Goal: Task Accomplishment & Management: Manage account settings

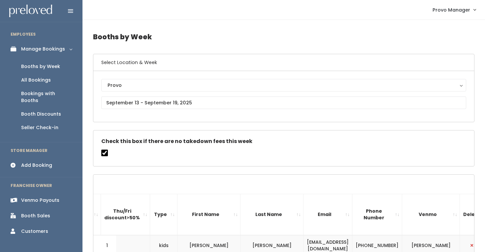
click at [51, 67] on div "Booths by Week" at bounding box center [40, 66] width 39 height 7
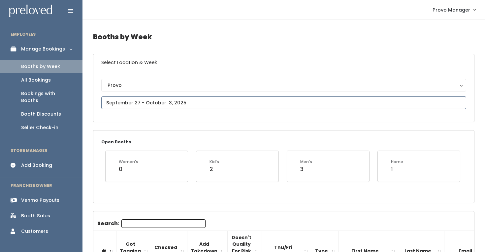
click at [126, 102] on input "text" at bounding box center [283, 102] width 365 height 13
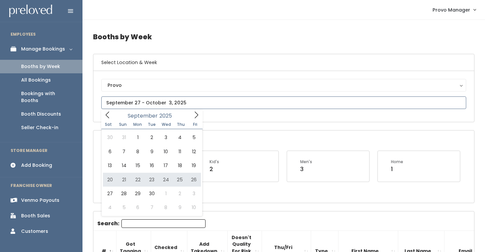
type input "September 20 to September 26"
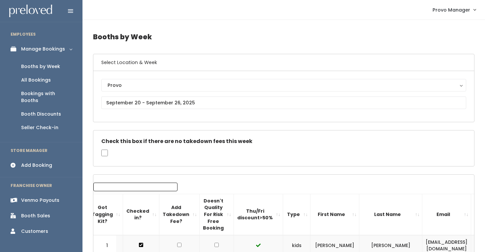
click at [53, 62] on link "Booths by Week" at bounding box center [41, 67] width 82 height 14
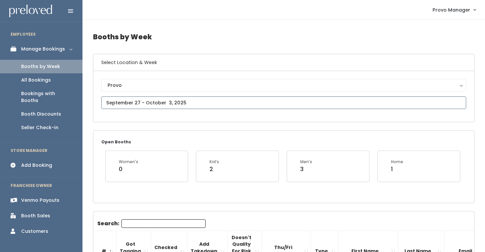
click at [195, 103] on input "text" at bounding box center [283, 102] width 365 height 13
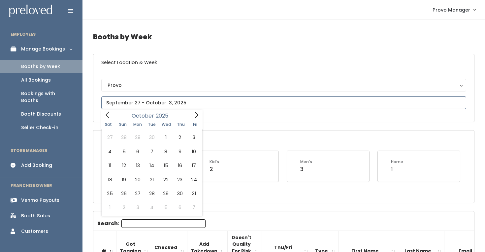
click at [197, 114] on icon at bounding box center [197, 114] width 4 height 7
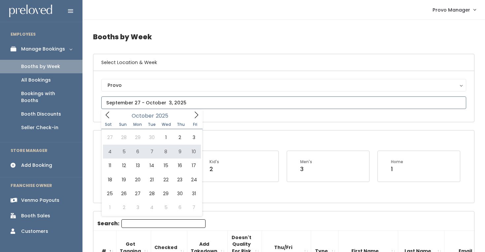
type input "October 4 to October 10"
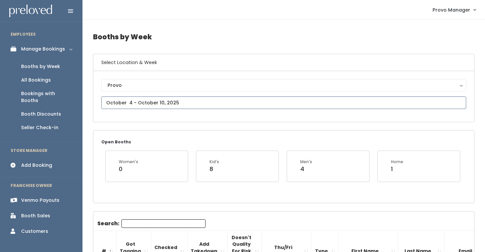
click at [170, 106] on input "text" at bounding box center [283, 102] width 365 height 13
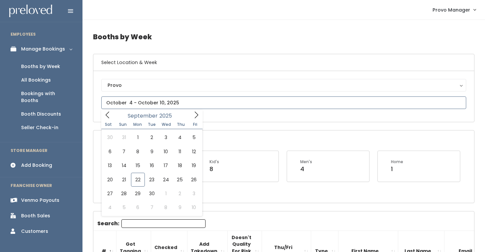
click at [195, 116] on icon at bounding box center [196, 114] width 7 height 7
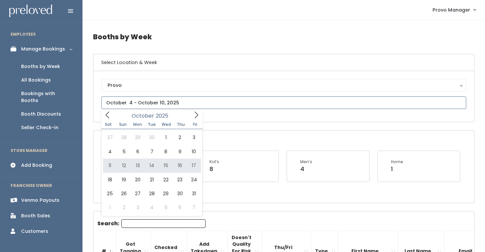
type input "October 11 to October 17"
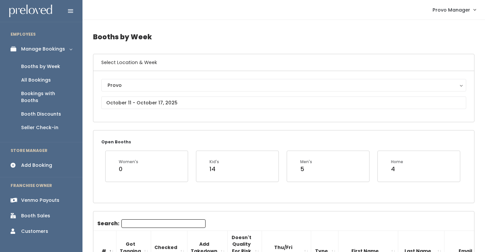
click at [170, 109] on div "Provo Provo" at bounding box center [283, 96] width 365 height 35
click at [184, 103] on input "text" at bounding box center [283, 102] width 365 height 13
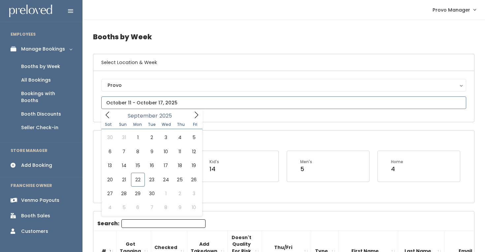
click at [195, 115] on icon at bounding box center [196, 114] width 7 height 7
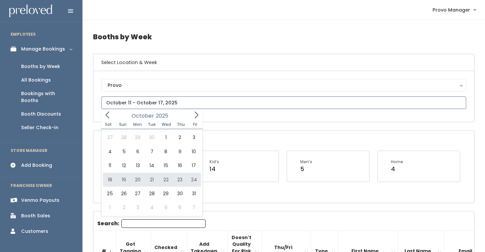
type input "October 18 to October 24"
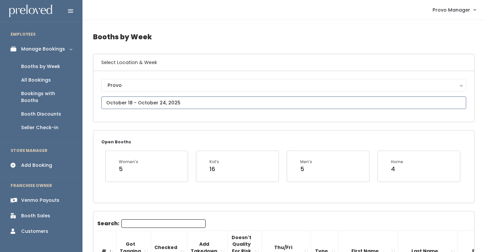
click at [141, 106] on input "text" at bounding box center [283, 102] width 365 height 13
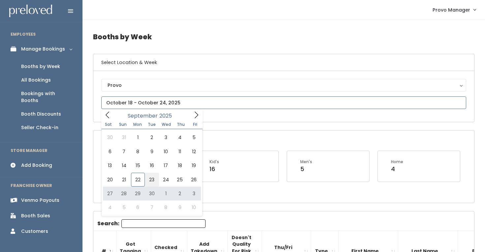
type input "September 20 to September 26"
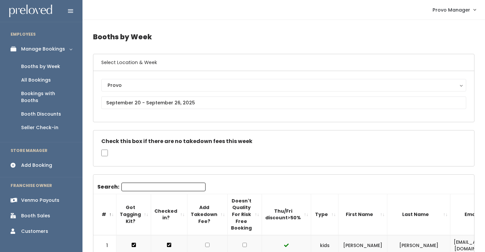
click at [135, 189] on input "Search:" at bounding box center [163, 186] width 84 height 9
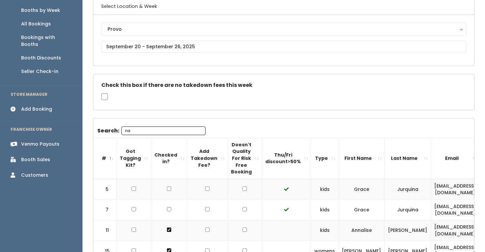
scroll to position [57, 0]
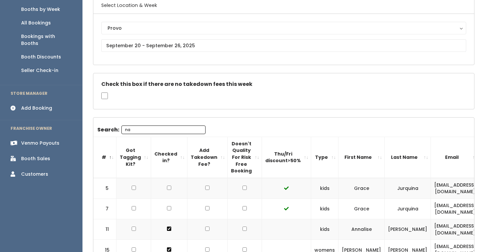
type input "n"
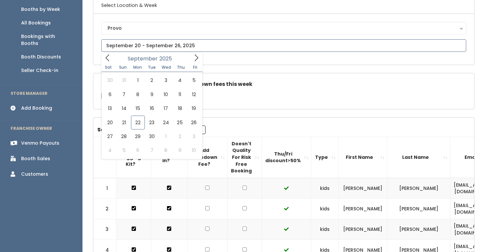
click at [153, 42] on input "text" at bounding box center [283, 45] width 365 height 13
type input "September 20 to September 26"
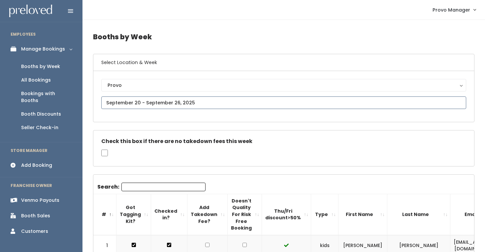
click at [141, 106] on input "text" at bounding box center [283, 102] width 365 height 13
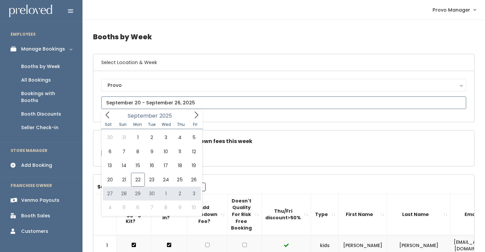
type input "[DATE] to [DATE]"
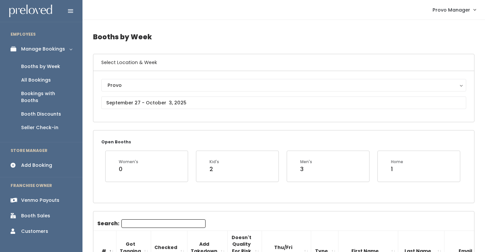
click at [131, 223] on input "Search:" at bounding box center [163, 223] width 84 height 9
type input "nancy"
click at [133, 104] on input "text" at bounding box center [283, 102] width 365 height 13
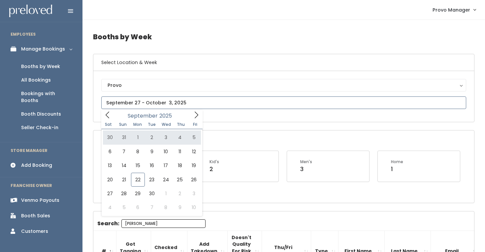
click at [193, 113] on icon at bounding box center [196, 114] width 7 height 7
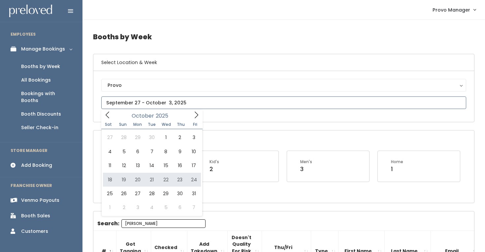
type input "October 18 to October 24"
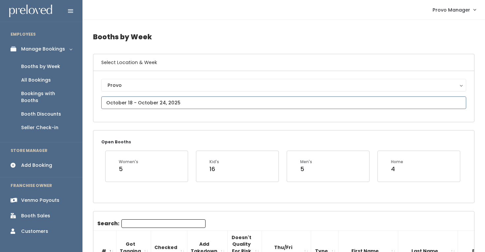
click at [138, 101] on input "text" at bounding box center [283, 102] width 365 height 13
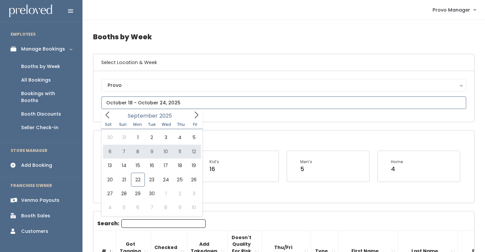
click at [196, 118] on icon at bounding box center [196, 114] width 7 height 7
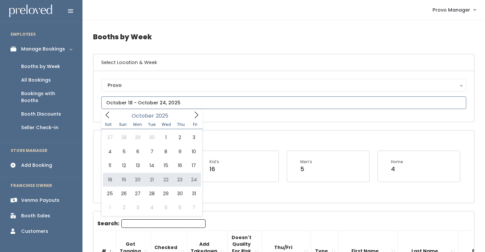
type input "[DATE] to [DATE]"
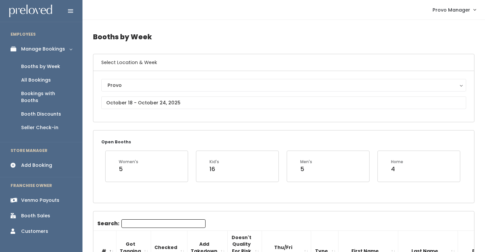
click at [137, 221] on input "Search:" at bounding box center [163, 223] width 84 height 9
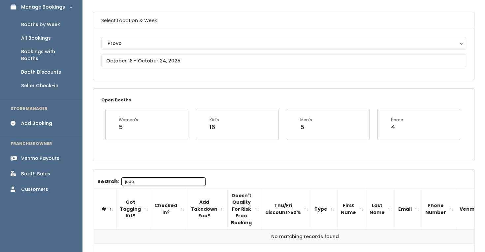
scroll to position [37, 0]
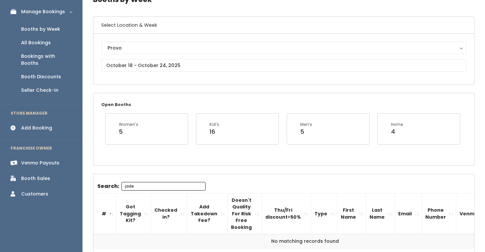
type input "jade"
click at [163, 187] on input "jade" at bounding box center [163, 186] width 84 height 9
paste input "[EMAIL_ADDRESS][DOMAIN_NAME]"
type input "[EMAIL_ADDRESS][DOMAIN_NAME]"
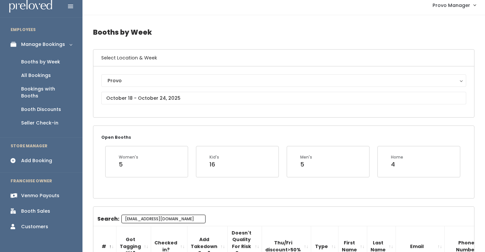
scroll to position [0, 0]
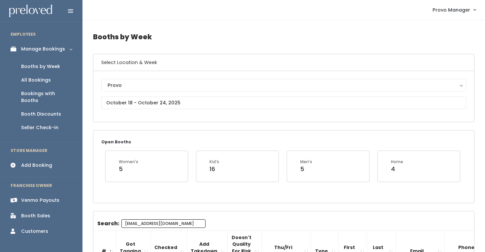
click at [164, 222] on input "[EMAIL_ADDRESS][DOMAIN_NAME]" at bounding box center [163, 223] width 84 height 9
click at [128, 101] on input "text" at bounding box center [283, 102] width 365 height 13
click at [246, 138] on div "Open Booths Women's 5 Kid's 16 Men's 5 Home 4" at bounding box center [283, 166] width 380 height 72
click at [126, 224] on input "Search:" at bounding box center [163, 223] width 84 height 9
paste input "couponlula@gmail.com"
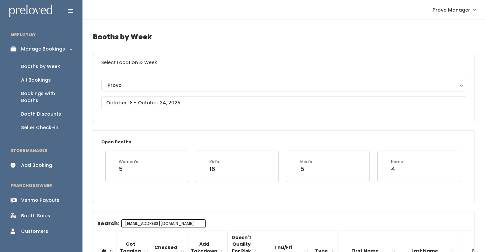
scroll to position [0, 11]
type input "[EMAIL_ADDRESS][DOMAIN_NAME]"
click at [185, 219] on div "Search: couponlula@gmail.com # Got Tagging Kit? Checked in? Add Takedown Fee? D…" at bounding box center [283, 255] width 380 height 73
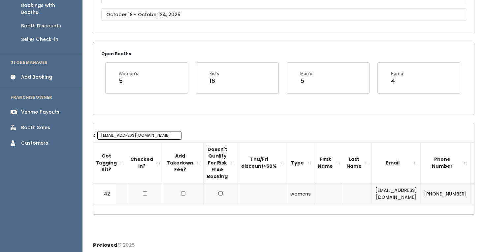
scroll to position [0, 0]
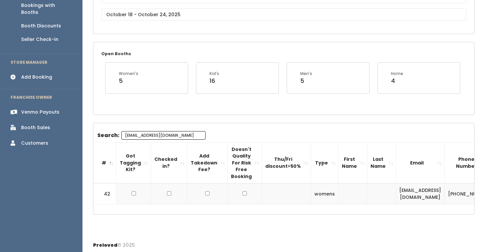
click at [163, 135] on input "[EMAIL_ADDRESS][DOMAIN_NAME]" at bounding box center [163, 135] width 84 height 9
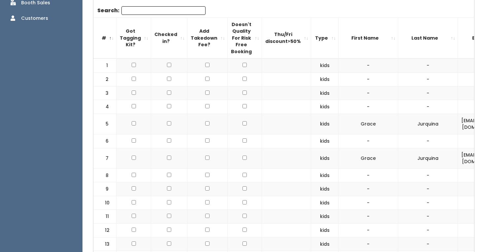
scroll to position [211, 0]
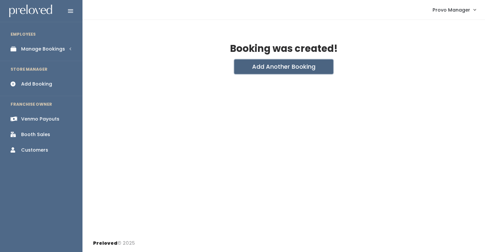
click at [257, 69] on button "Add Another Booking" at bounding box center [283, 66] width 99 height 15
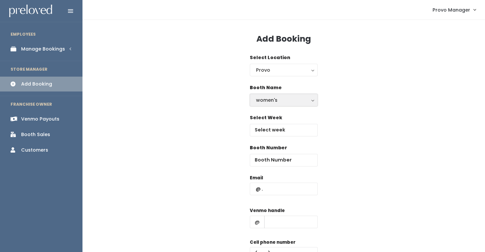
click at [275, 100] on div "women's" at bounding box center [283, 99] width 55 height 7
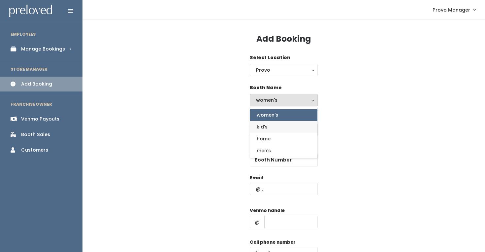
click at [273, 126] on link "kid's" at bounding box center [283, 127] width 67 height 12
select select "kids"
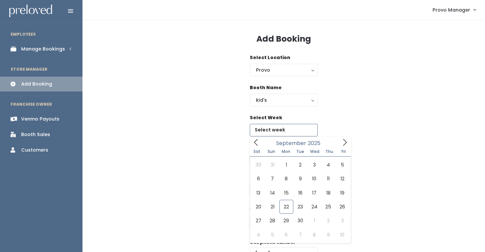
click at [280, 129] on input "text" at bounding box center [284, 130] width 68 height 13
click at [341, 143] on icon at bounding box center [344, 141] width 7 height 7
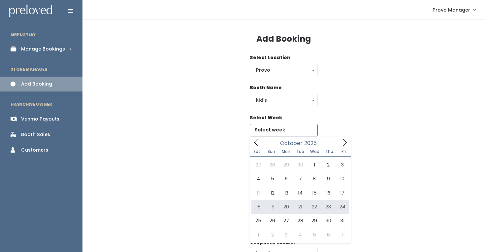
type input "[DATE] to [DATE]"
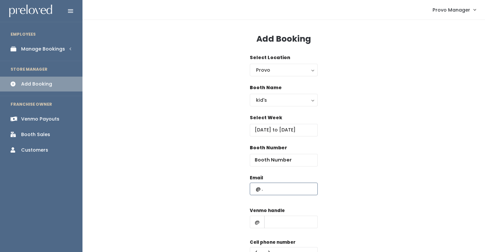
click at [269, 183] on input "text" at bounding box center [284, 188] width 68 height 13
paste input "[EMAIL_ADDRESS][DOMAIN_NAME]"
type input "[EMAIL_ADDRESS][DOMAIN_NAME]"
click at [285, 225] on input "text" at bounding box center [290, 221] width 53 height 13
type input "d"
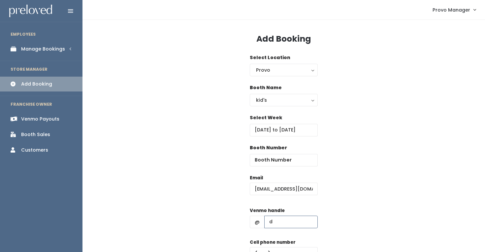
scroll to position [14, 0]
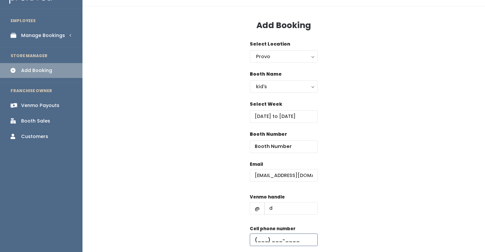
click at [290, 236] on input "text" at bounding box center [284, 239] width 68 height 13
type input "[PHONE_NUMBER]"
click at [269, 150] on input "number" at bounding box center [284, 146] width 68 height 13
type input "4"
click at [214, 139] on div "Booth Number 4" at bounding box center [283, 146] width 381 height 30
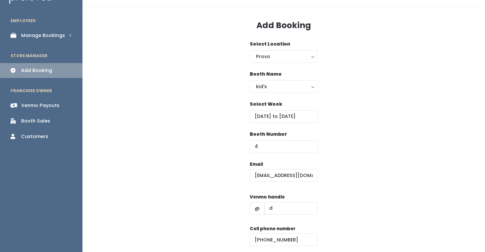
scroll to position [64, 0]
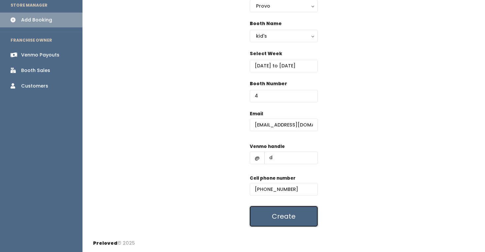
click at [281, 217] on button "Create" at bounding box center [284, 216] width 68 height 20
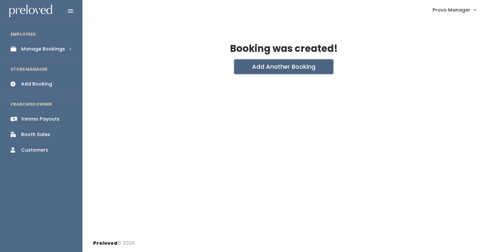
click at [275, 69] on button "Add Another Booking" at bounding box center [283, 66] width 99 height 15
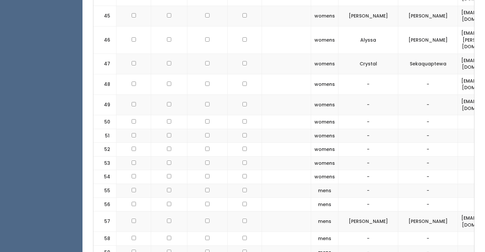
scroll to position [1166, 0]
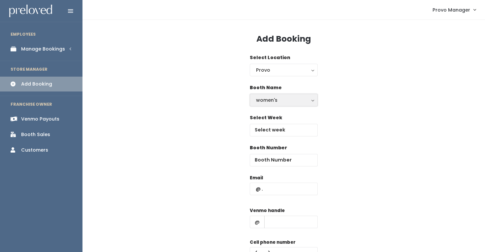
click at [285, 97] on div "women's" at bounding box center [283, 99] width 55 height 7
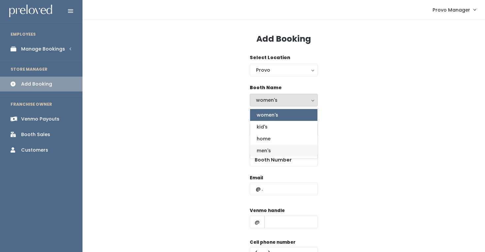
click at [267, 152] on span "men's" at bounding box center [263, 150] width 14 height 7
select select "mens"
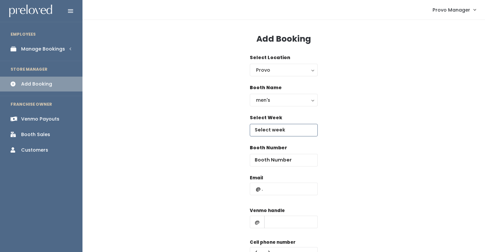
click at [268, 131] on input "text" at bounding box center [284, 130] width 68 height 13
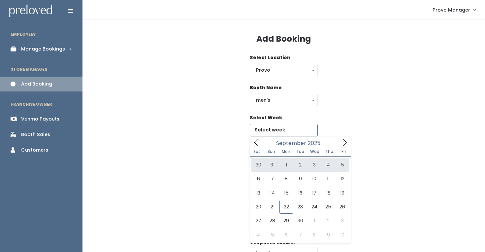
click at [343, 143] on icon at bounding box center [344, 141] width 7 height 7
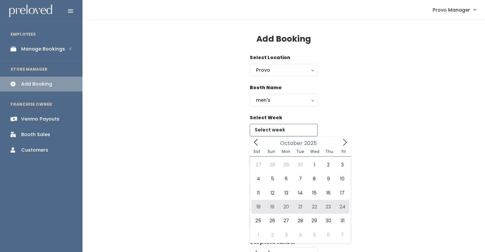
type input "October 18 to October 24"
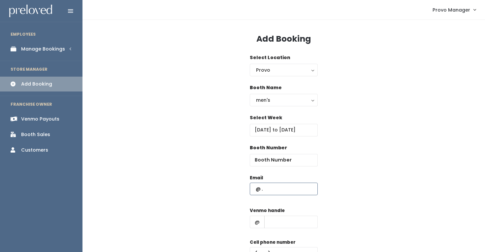
click at [262, 193] on input "text" at bounding box center [284, 188] width 68 height 13
paste input "couponlula@gmail.com"
type input "couponlula@gmail.com"
click at [288, 225] on input "text" at bounding box center [290, 221] width 53 height 13
type input "d"
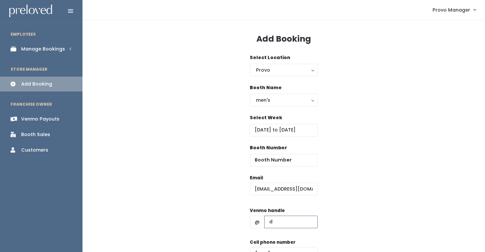
scroll to position [33, 0]
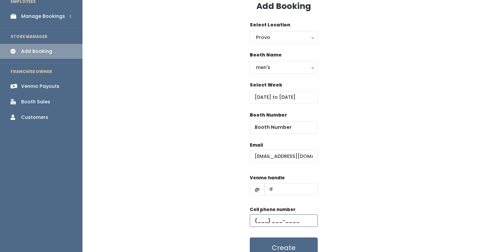
click at [292, 221] on input "text" at bounding box center [284, 220] width 68 height 13
type input "(555) 555-5555"
click at [278, 119] on div "Booth Number" at bounding box center [284, 122] width 68 height 22
click at [271, 129] on input "number" at bounding box center [284, 127] width 68 height 13
type input "55"
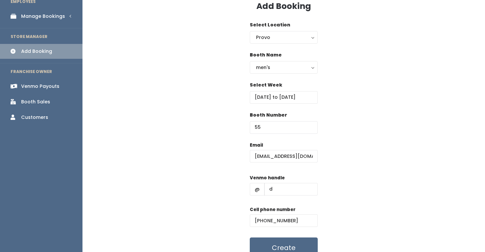
click at [394, 149] on div "Email couponlula@gmail.com Venmo handle @ d Cell phone number (555) 555-5555 Cr…" at bounding box center [283, 199] width 381 height 116
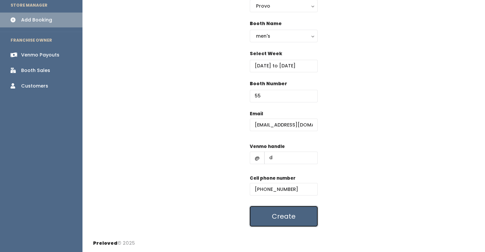
click at [300, 216] on button "Create" at bounding box center [284, 216] width 68 height 20
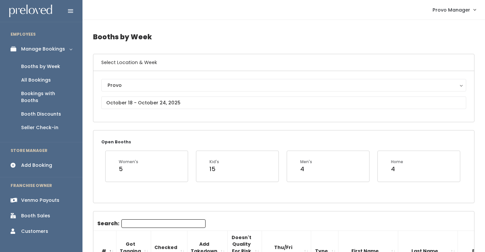
click at [144, 220] on input "Search:" at bounding box center [163, 223] width 84 height 9
paste input "couponlula@gmail.com"
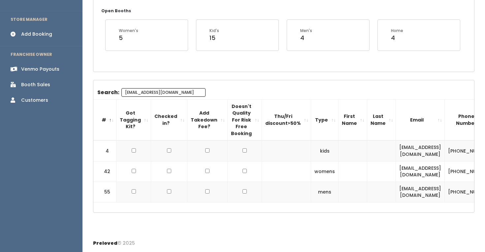
type input "couponlula@gmail.com"
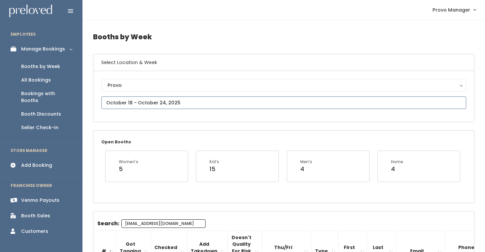
click at [131, 106] on body "EMPLOYEES Manage Bookings Booths by Week All Bookings Bookings with Booths Boot…" at bounding box center [242, 191] width 485 height 382
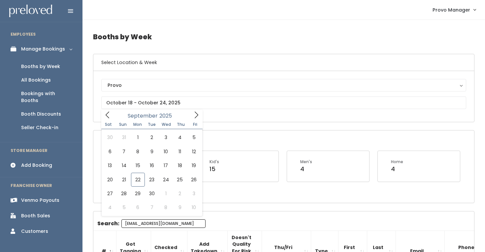
click at [175, 40] on h4 "Booths by Week" at bounding box center [283, 37] width 381 height 18
click at [151, 107] on input "text" at bounding box center [283, 102] width 365 height 13
type input "September 20 to September 26"
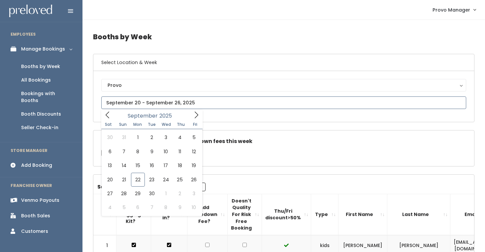
click at [166, 104] on input "text" at bounding box center [283, 102] width 365 height 13
type input "September 27 to October 3"
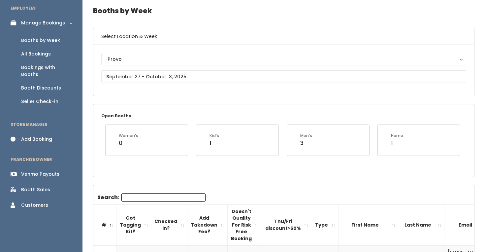
scroll to position [26, 0]
click at [133, 196] on input "Search:" at bounding box center [163, 197] width 84 height 9
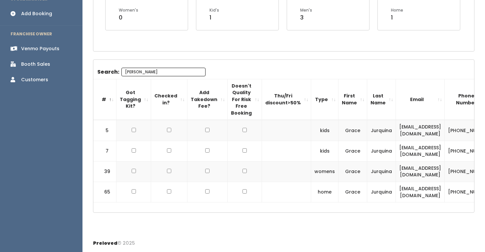
scroll to position [151, 0]
type input "grace ju"
click at [132, 131] on input "checkbox" at bounding box center [134, 130] width 4 height 4
click at [133, 130] on input "checkbox" at bounding box center [134, 130] width 4 height 4
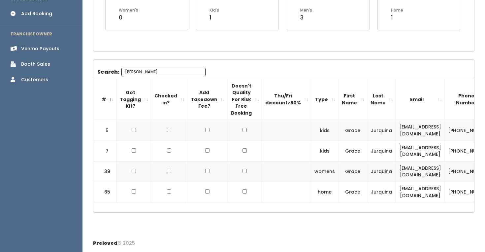
checkbox input "true"
click at [135, 150] on td at bounding box center [133, 150] width 35 height 20
click at [132, 149] on input "checkbox" at bounding box center [134, 150] width 4 height 4
checkbox input "true"
click at [132, 172] on input "checkbox" at bounding box center [134, 170] width 4 height 4
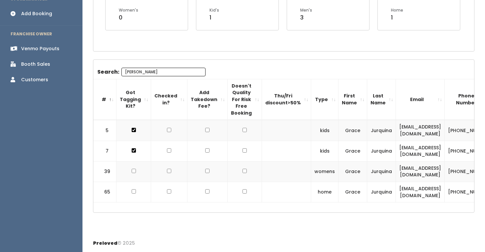
checkbox input "true"
click at [134, 189] on td at bounding box center [133, 191] width 35 height 20
click at [133, 192] on input "checkbox" at bounding box center [134, 191] width 4 height 4
click at [133, 191] on input "checkbox" at bounding box center [134, 191] width 4 height 4
checkbox input "false"
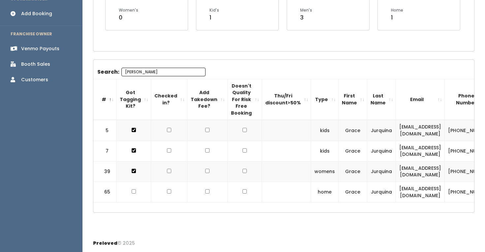
click at [133, 170] on input "checkbox" at bounding box center [134, 170] width 4 height 4
checkbox input "false"
click at [134, 149] on input "checkbox" at bounding box center [134, 150] width 4 height 4
checkbox input "false"
click at [133, 130] on input "checkbox" at bounding box center [134, 130] width 4 height 4
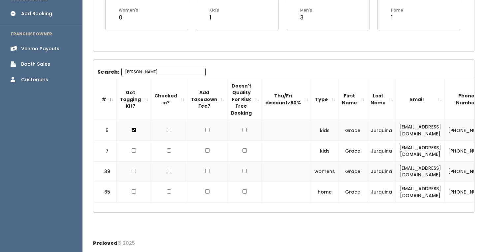
checkbox input "false"
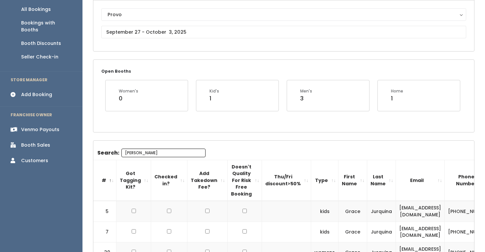
scroll to position [40, 0]
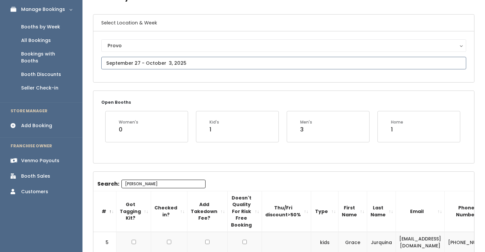
click at [140, 63] on input "text" at bounding box center [283, 63] width 365 height 13
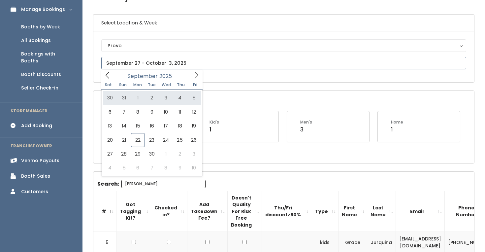
click at [186, 75] on div "September 2025" at bounding box center [152, 75] width 76 height 10
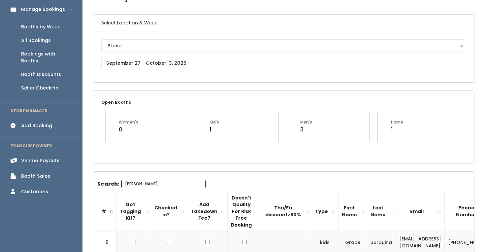
click at [202, 80] on div "Provo Provo" at bounding box center [283, 56] width 380 height 51
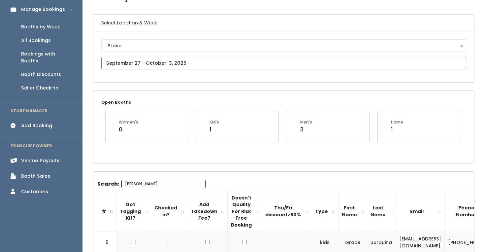
click at [163, 66] on input "text" at bounding box center [283, 63] width 365 height 13
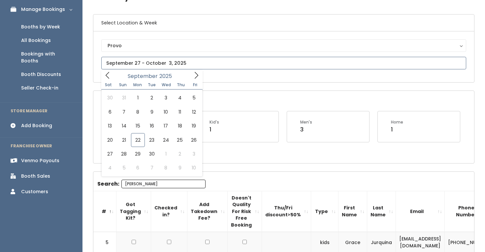
click at [195, 74] on icon at bounding box center [196, 75] width 7 height 7
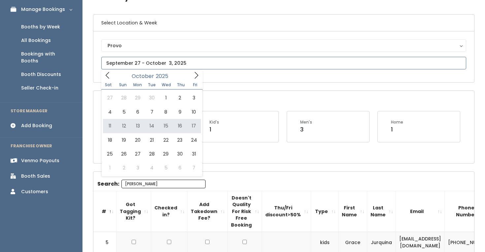
type input "October 11 to October 17"
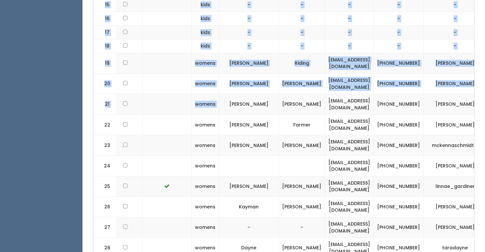
scroll to position [0, 148]
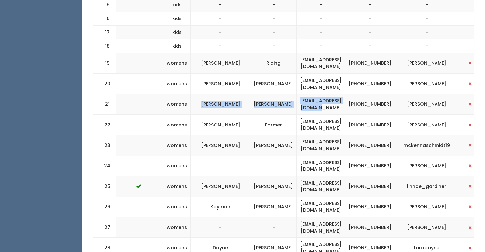
drag, startPoint x: 303, startPoint y: 98, endPoint x: 320, endPoint y: 104, distance: 18.1
click at [320, 104] on tr "21 womens Susan Tregaskis stregaskis68@gmail.com (801) 473-3806 susan-tregaskis" at bounding box center [216, 104] width 541 height 20
click at [320, 104] on td "stregaskis68@gmail.com" at bounding box center [320, 104] width 49 height 20
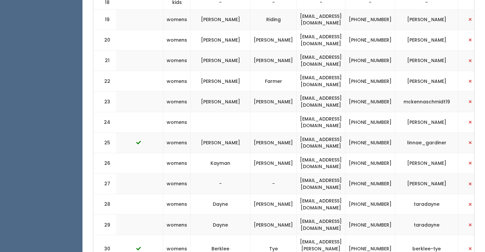
scroll to position [560, 0]
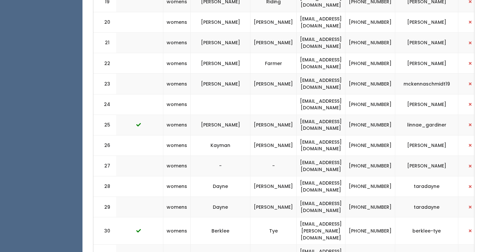
drag, startPoint x: 195, startPoint y: 154, endPoint x: 259, endPoint y: 159, distance: 64.5
click at [259, 160] on tr "27 womens - - kendalynnoel@gmail.com (208) 312-4355 kendalyn-anderson" at bounding box center [216, 166] width 541 height 20
click at [259, 159] on td "-" at bounding box center [273, 166] width 46 height 20
drag, startPoint x: 254, startPoint y: 103, endPoint x: 240, endPoint y: 95, distance: 16.1
click at [250, 95] on td at bounding box center [273, 104] width 46 height 20
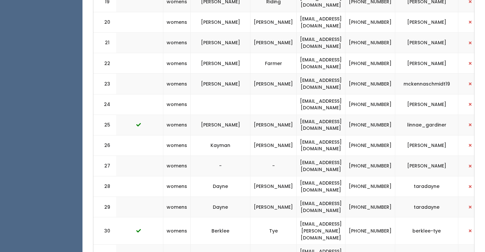
drag, startPoint x: 265, startPoint y: 154, endPoint x: 269, endPoint y: 156, distance: 4.0
click at [269, 156] on td "-" at bounding box center [273, 166] width 46 height 20
drag, startPoint x: 279, startPoint y: 156, endPoint x: 352, endPoint y: 158, distance: 73.2
click at [345, 160] on td "kendalynnoel@gmail.com" at bounding box center [320, 166] width 49 height 20
drag, startPoint x: 192, startPoint y: 139, endPoint x: 280, endPoint y: 139, distance: 88.4
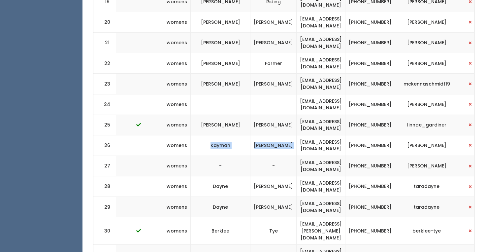
click at [280, 139] on tr "26 womens Kayman LeCheminant kaymancook@me.com (801) 850-7863 kayman-cook" at bounding box center [216, 145] width 541 height 20
click at [206, 137] on td "Kayman" at bounding box center [221, 145] width 60 height 20
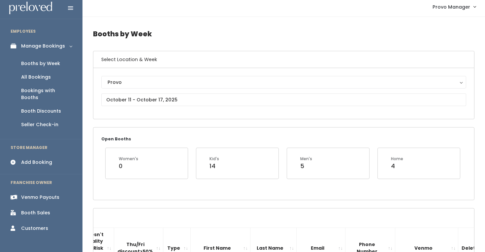
scroll to position [0, 0]
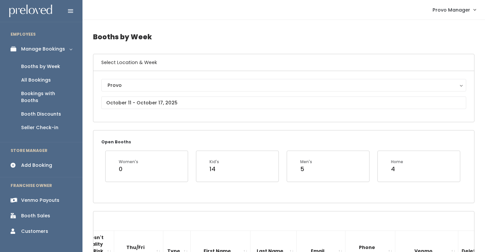
click at [64, 48] on link "Manage Bookings" at bounding box center [41, 49] width 82 height 15
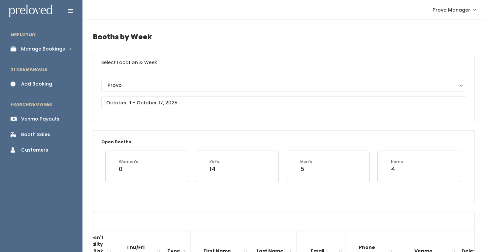
click at [68, 50] on link "Manage Bookings" at bounding box center [41, 49] width 82 height 15
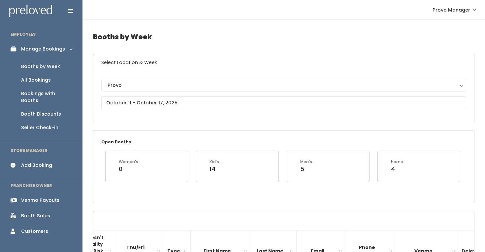
click at [47, 110] on div "Booth Discounts" at bounding box center [41, 113] width 40 height 7
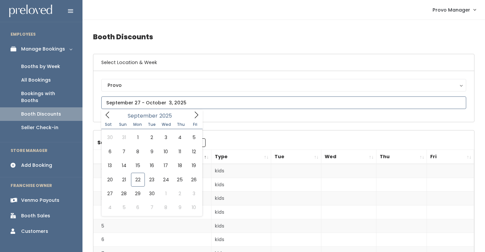
click at [165, 102] on input "text" at bounding box center [283, 102] width 365 height 13
type input "[DATE] to [DATE]"
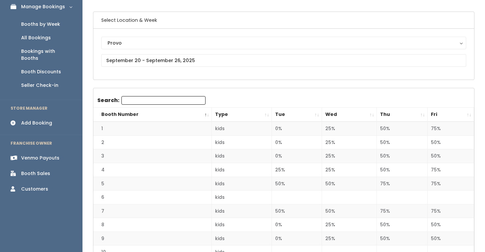
scroll to position [47, 0]
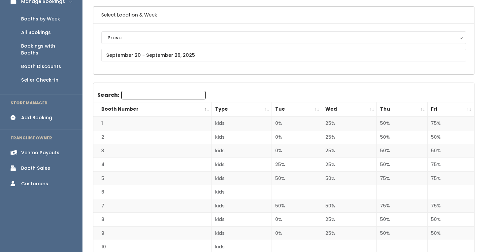
click at [316, 110] on th "Tue" at bounding box center [296, 109] width 50 height 14
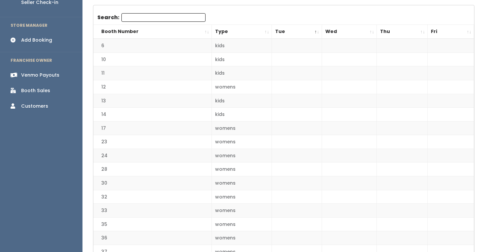
scroll to position [0, 0]
